Goal: Find specific page/section: Find specific page/section

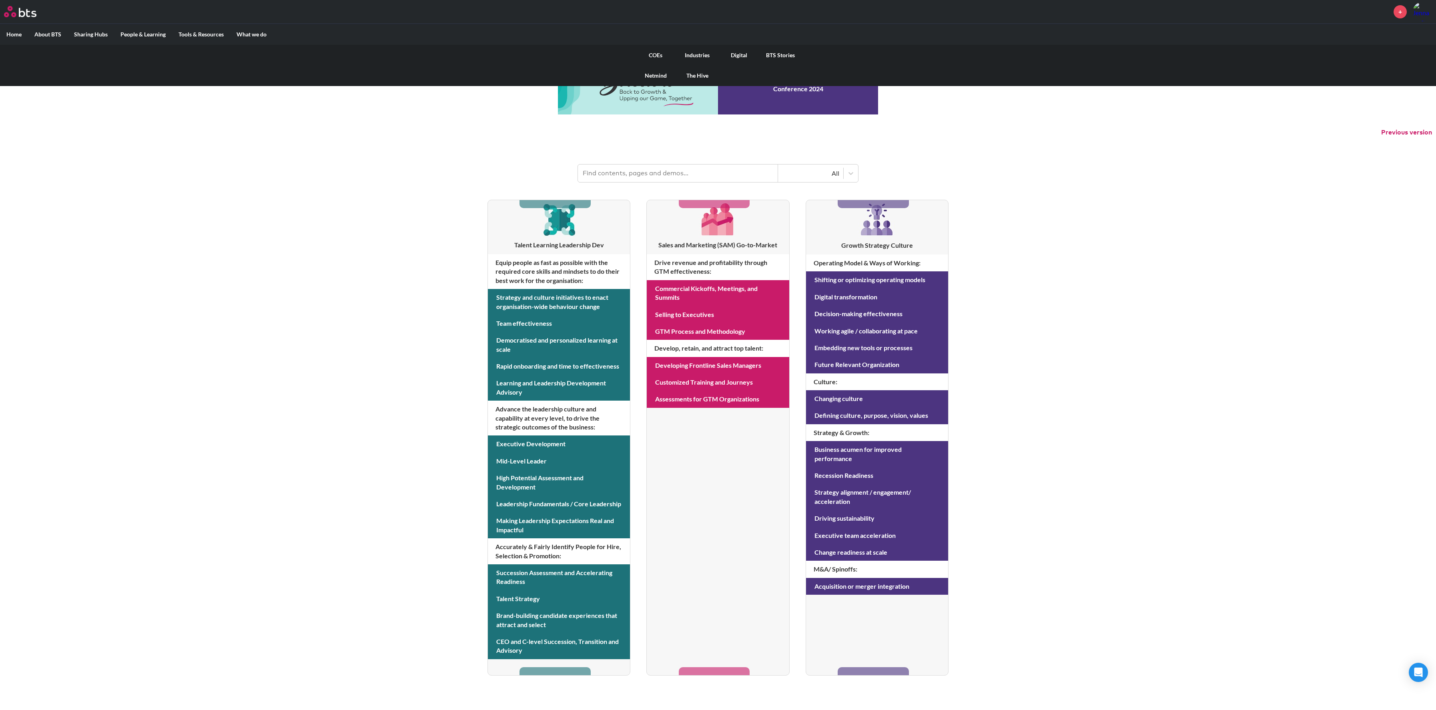
click at [654, 55] on link "COEs" at bounding box center [656, 55] width 42 height 21
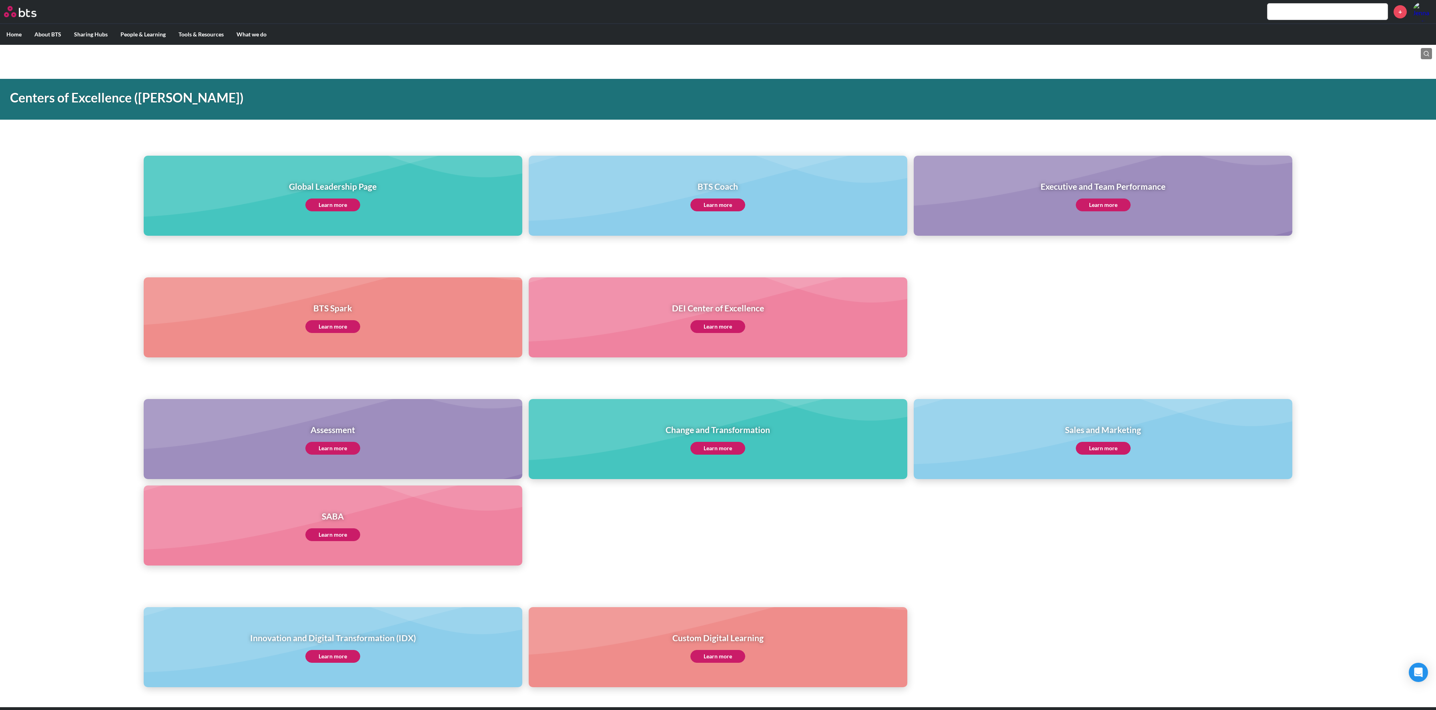
click at [1098, 209] on link "Learn more" at bounding box center [1103, 205] width 55 height 13
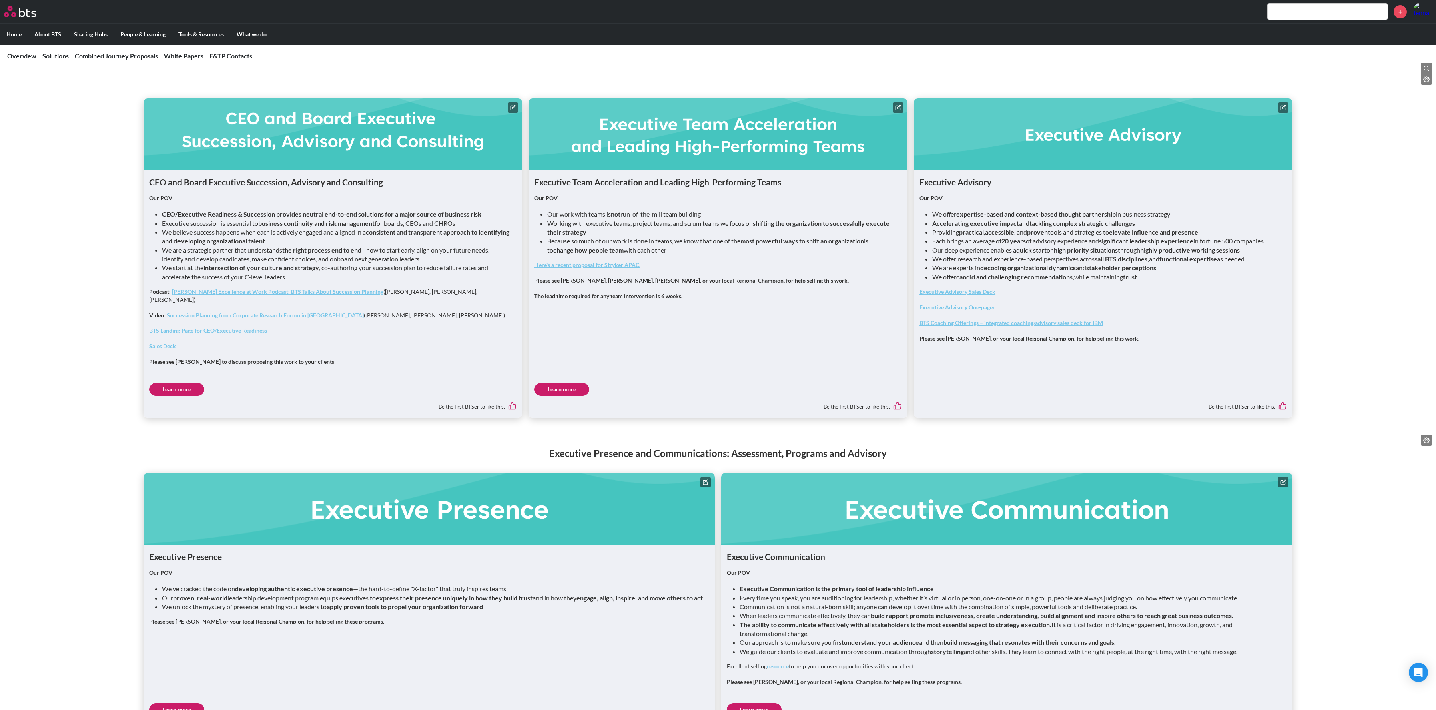
scroll to position [490, 0]
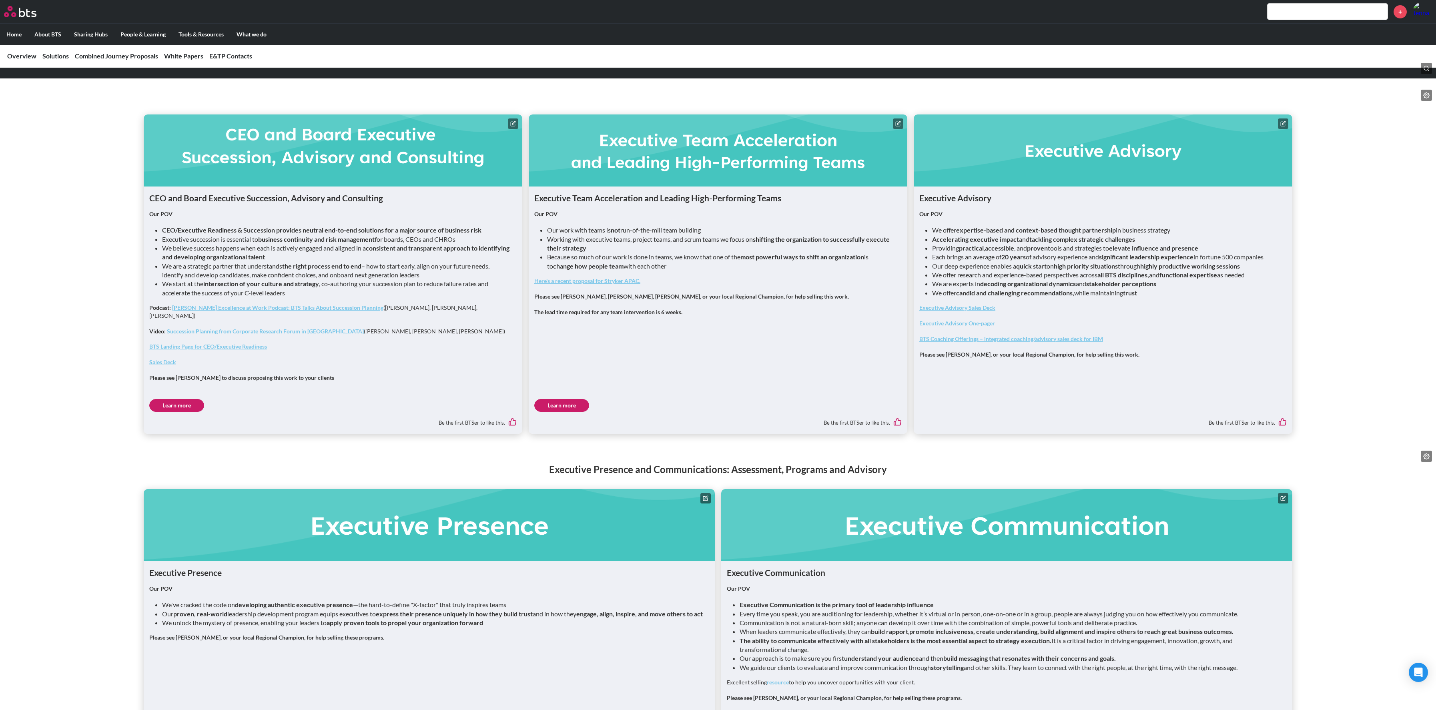
click at [570, 399] on link "Learn more" at bounding box center [561, 405] width 55 height 13
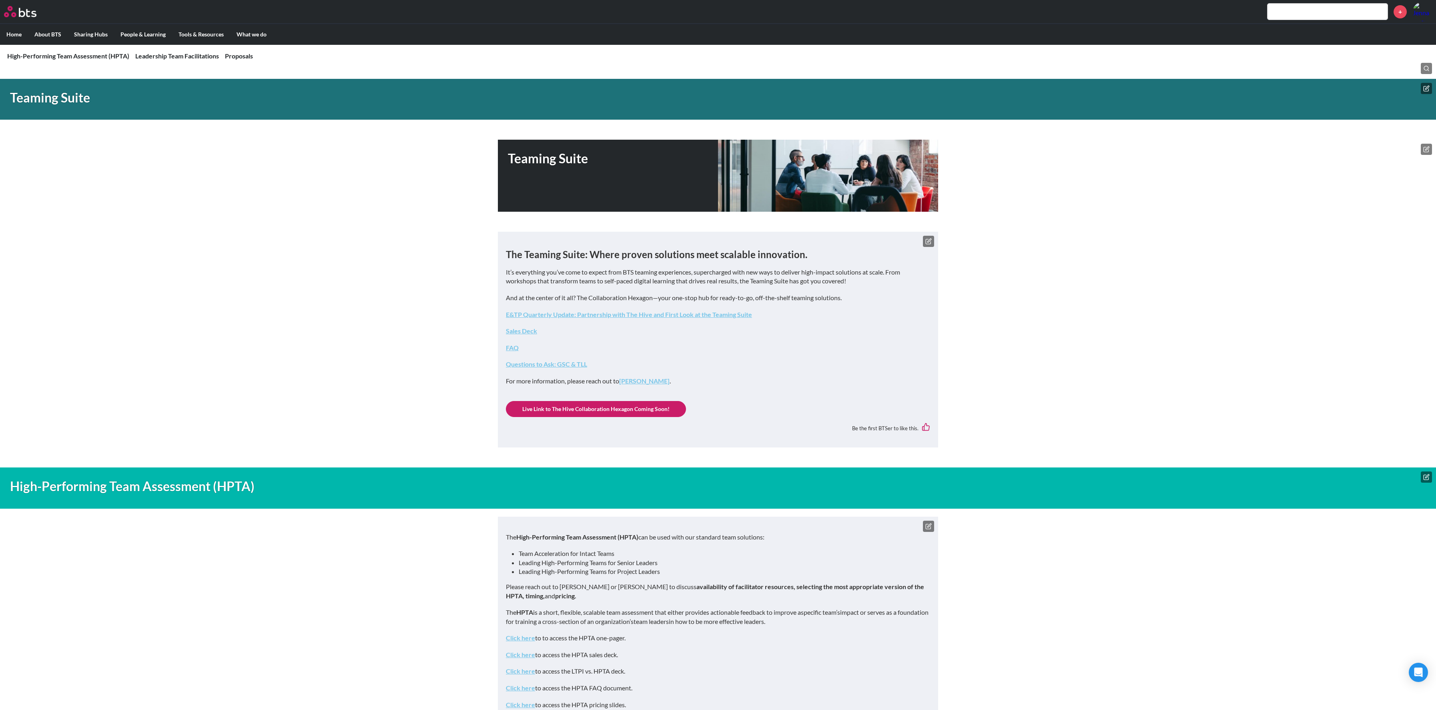
click at [929, 245] on icon at bounding box center [928, 241] width 6 height 6
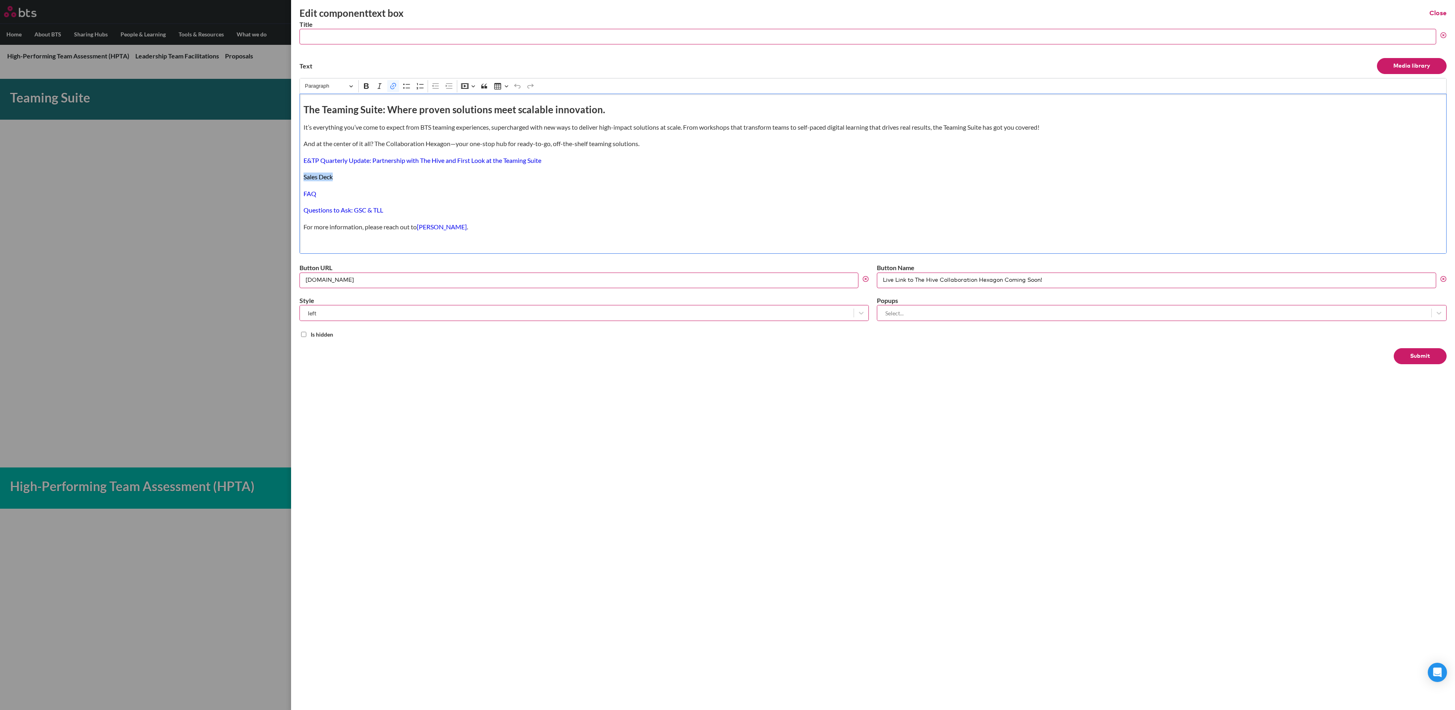
drag, startPoint x: 340, startPoint y: 174, endPoint x: 287, endPoint y: 175, distance: 52.8
click at [287, 232] on div "Edit component text box Close Title Text Media library Rich Text Editor Paragra…" at bounding box center [727, 232] width 1455 height 0
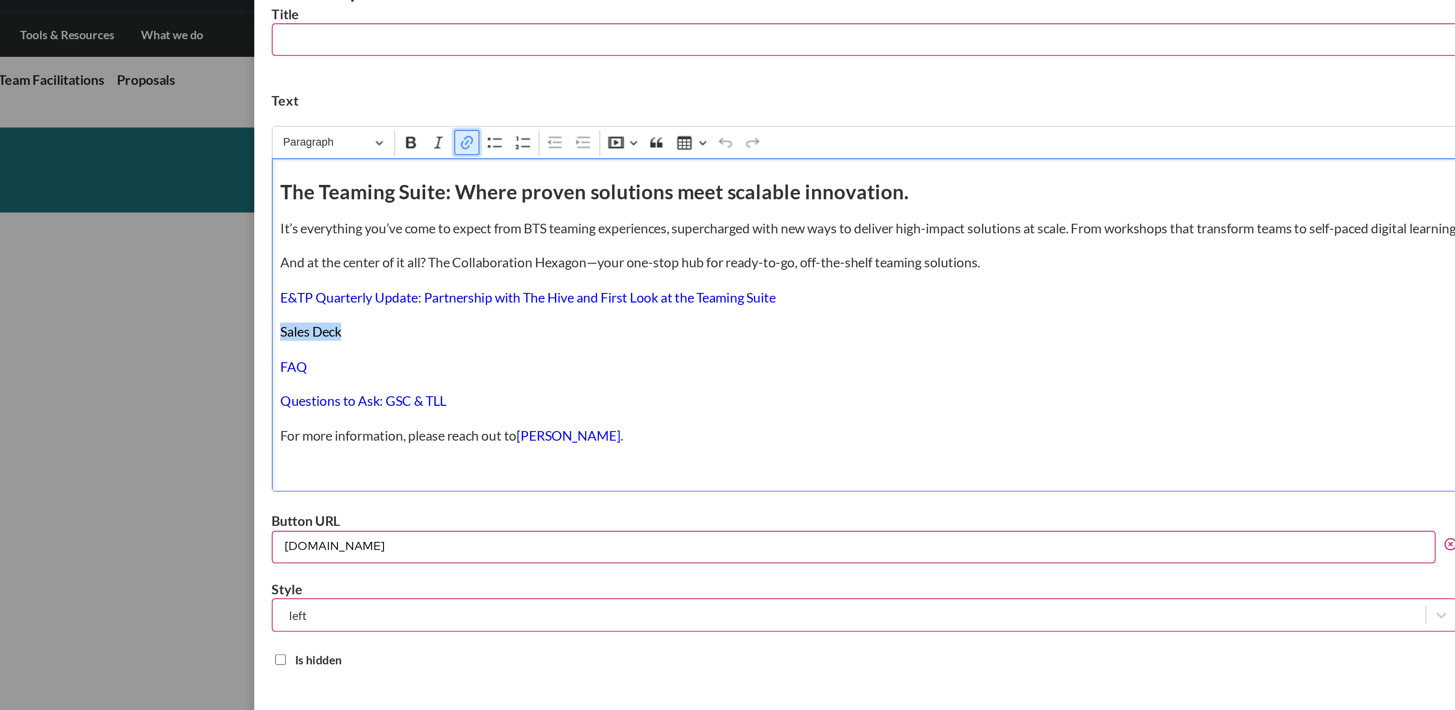
click at [396, 88] on icon "Editor toolbar" at bounding box center [393, 86] width 6 height 6
click at [329, 200] on icon "button" at bounding box center [325, 198] width 7 height 7
type input "https://bts.box.com/s/lzi3zrq9qdfm685qacenoqp5mxue6s1n"
click at [360, 200] on icon "submit" at bounding box center [359, 198] width 8 height 8
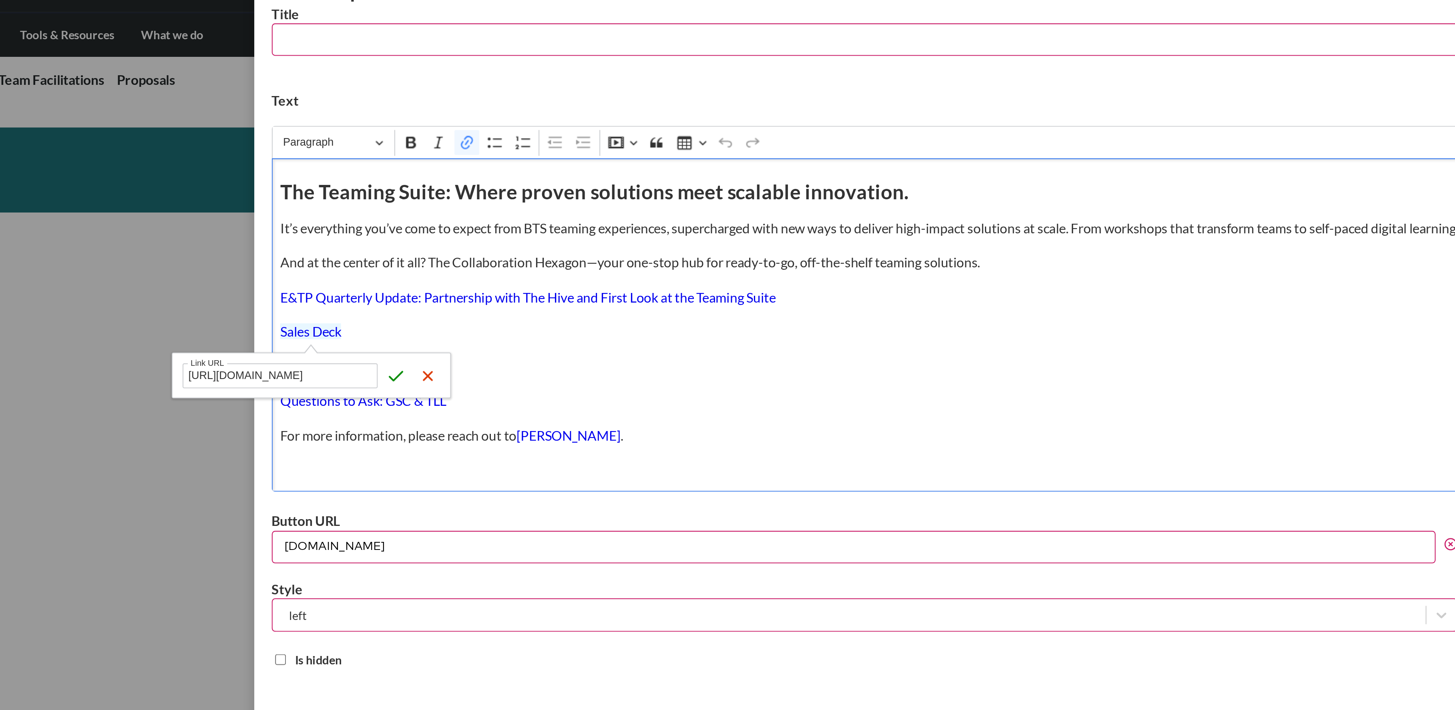
scroll to position [0, 0]
click at [444, 186] on div "The Teaming Suite: Where proven solutions meet scalable innovation. It’s everyt…" at bounding box center [872, 174] width 1147 height 160
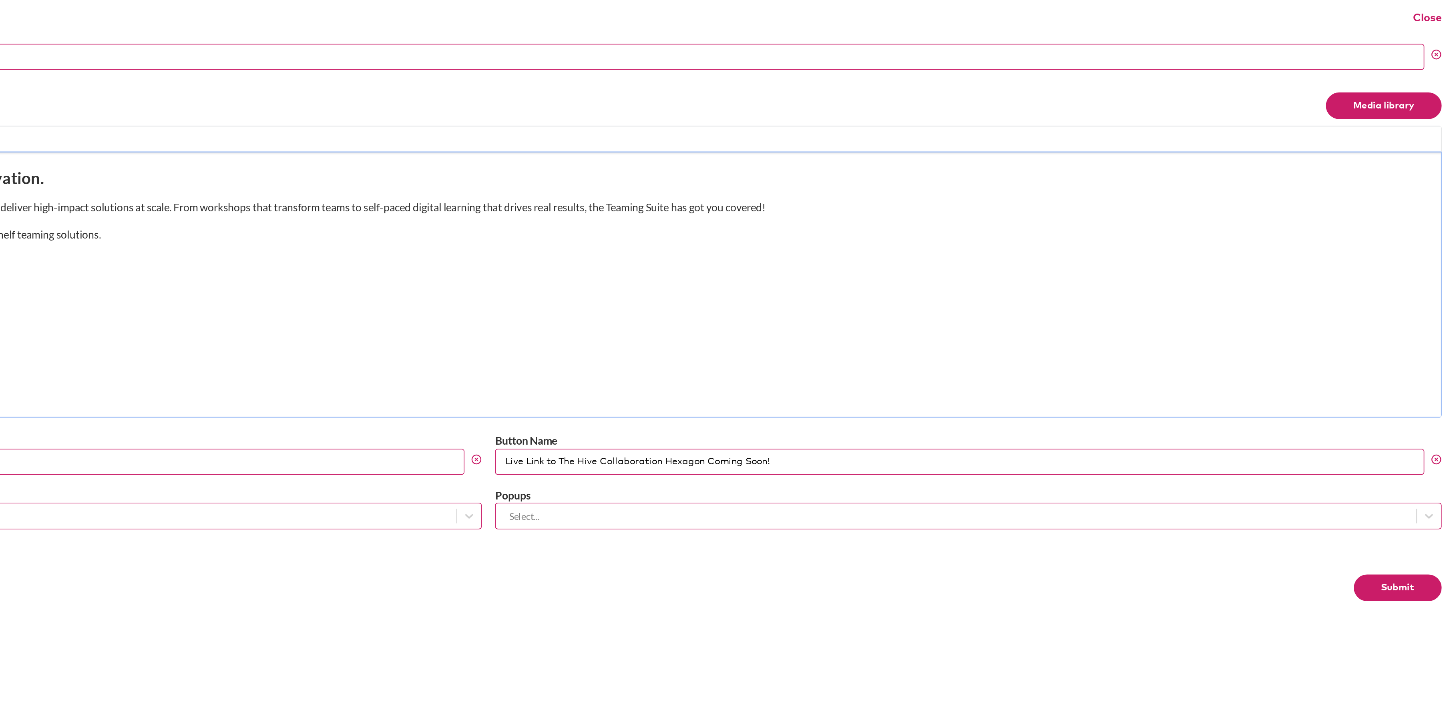
click at [1415, 359] on button "Submit" at bounding box center [1419, 356] width 53 height 16
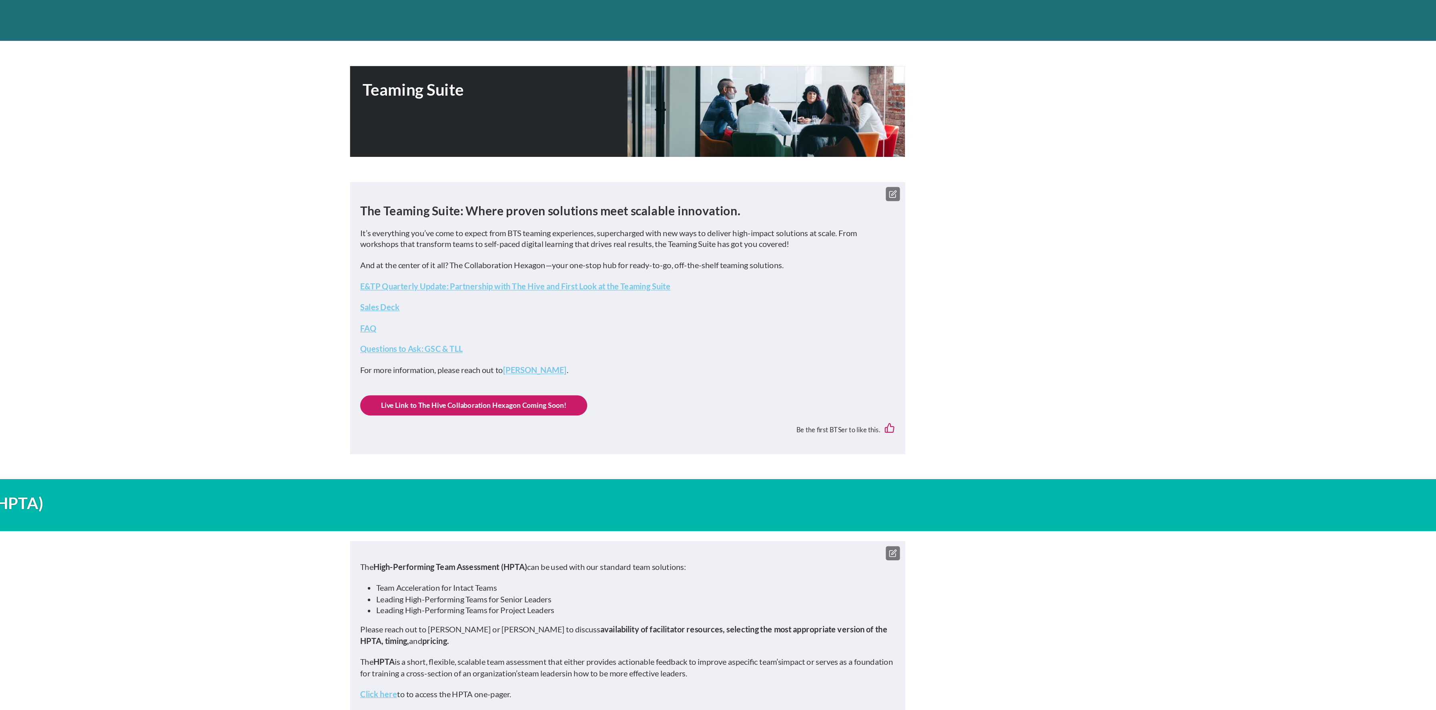
click at [560, 363] on link "Questions to Ask: GSC & TLL" at bounding box center [546, 364] width 81 height 8
click at [524, 329] on link "Sales Deck" at bounding box center [521, 331] width 31 height 8
